Goal: Task Accomplishment & Management: Manage account settings

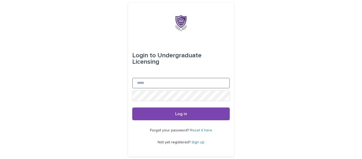
click at [224, 78] on input "Email" at bounding box center [181, 83] width 98 height 11
type input "**********"
click at [132, 107] on button "Log in" at bounding box center [181, 113] width 98 height 13
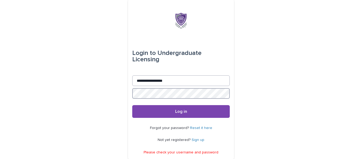
click at [132, 105] on button "Log in" at bounding box center [181, 111] width 98 height 13
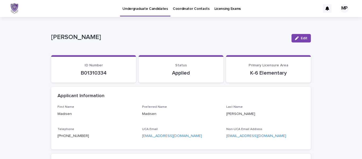
click at [342, 9] on div "MP" at bounding box center [344, 8] width 8 height 8
click at [325, 24] on p "Log Out" at bounding box center [339, 22] width 33 height 9
